Goal: Transaction & Acquisition: Download file/media

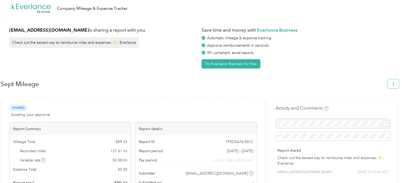
click at [393, 85] on button "button" at bounding box center [392, 83] width 11 height 9
click at [391, 106] on li "Download" at bounding box center [381, 108] width 36 height 9
click at [373, 106] on span "Download" at bounding box center [380, 109] width 17 height 6
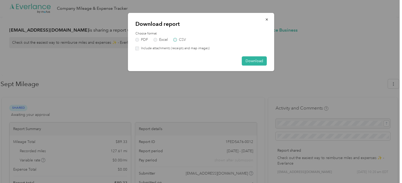
click at [174, 39] on label "CSV" at bounding box center [179, 40] width 13 height 4
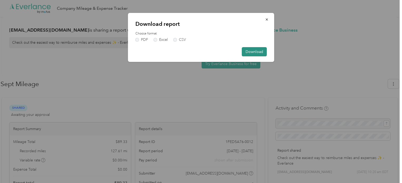
click at [256, 53] on button "Download" at bounding box center [254, 51] width 25 height 9
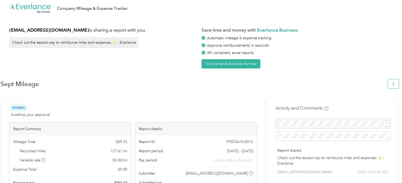
click at [392, 86] on button "button" at bounding box center [392, 83] width 11 height 9
click at [390, 106] on div "Download" at bounding box center [380, 109] width 29 height 6
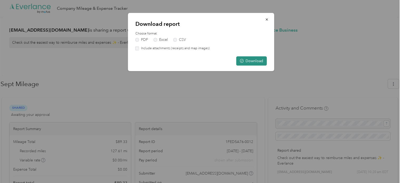
click at [252, 60] on button "Download" at bounding box center [251, 60] width 31 height 9
